Goal: Task Accomplishment & Management: Manage account settings

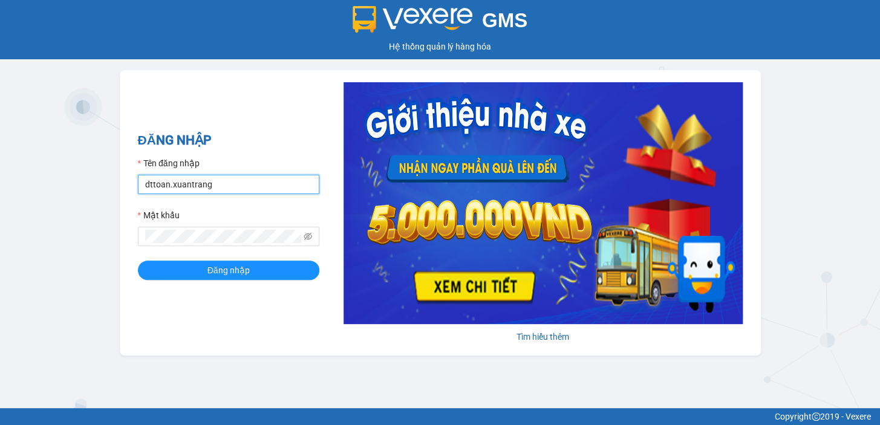
click at [253, 186] on input "dttoan.xuantrang" at bounding box center [228, 184] width 181 height 19
type input "ntnhuyen.xuantrang"
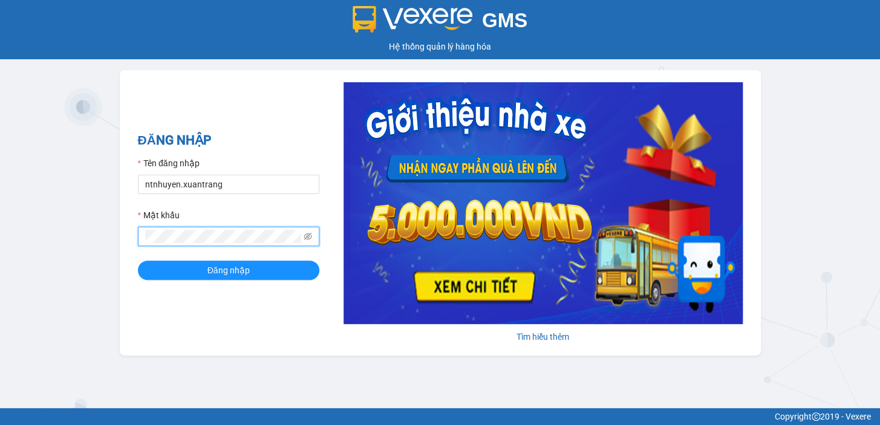
click at [138, 261] on button "Đăng nhập" at bounding box center [228, 270] width 181 height 19
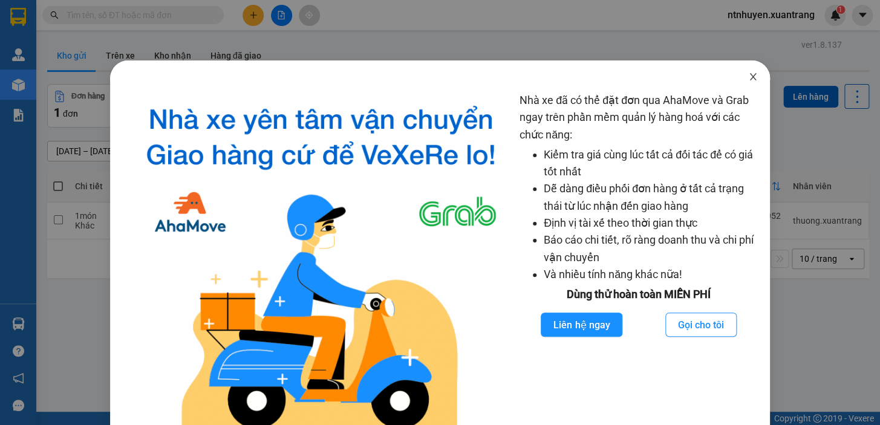
click at [748, 79] on icon "close" at bounding box center [753, 77] width 10 height 10
